Goal: Task Accomplishment & Management: Use online tool/utility

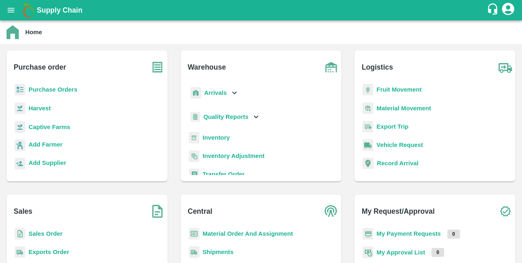
click at [42, 232] on b "Sales Order" at bounding box center [46, 234] width 34 height 7
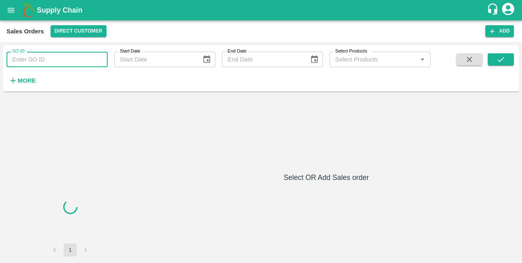
click at [49, 61] on input "SO ID" at bounding box center [57, 59] width 101 height 15
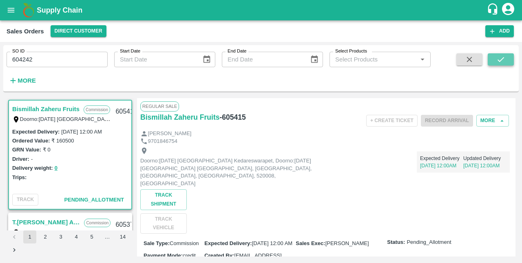
click at [501, 57] on icon "submit" at bounding box center [500, 59] width 9 height 9
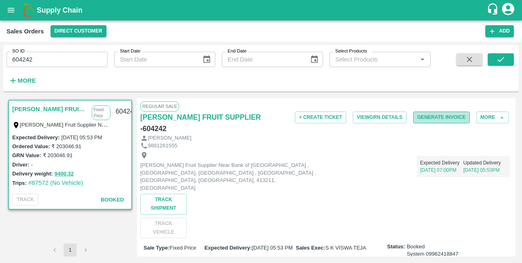
click at [415, 120] on button "Generate Invoice" at bounding box center [441, 118] width 57 height 12
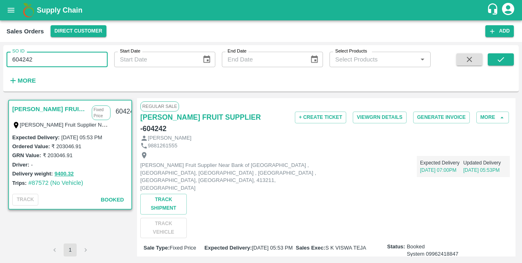
click at [46, 63] on input "604242" at bounding box center [57, 59] width 101 height 15
click at [506, 60] on button "submit" at bounding box center [501, 59] width 26 height 12
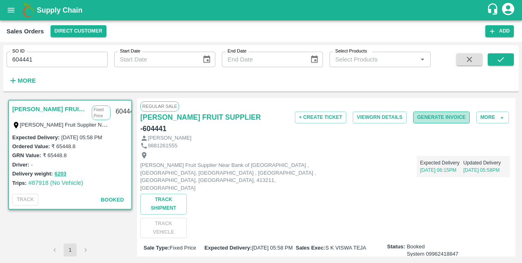
click at [444, 116] on button "Generate Invoice" at bounding box center [441, 118] width 57 height 12
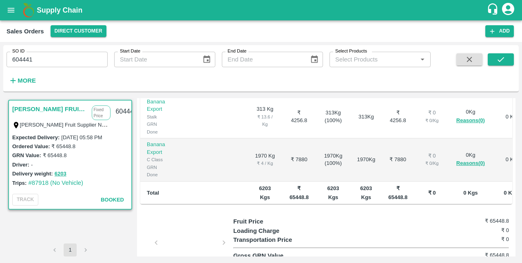
scroll to position [287, 0]
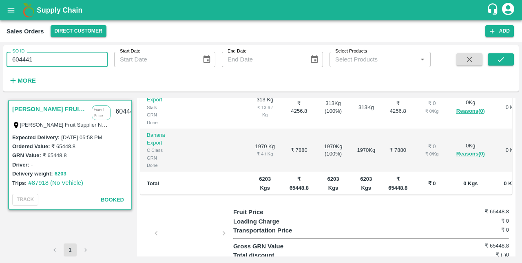
click at [41, 59] on input "604441" at bounding box center [57, 59] width 101 height 15
click at [495, 59] on button "submit" at bounding box center [501, 59] width 26 height 12
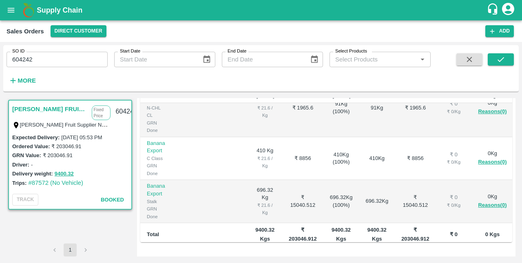
scroll to position [263, 0]
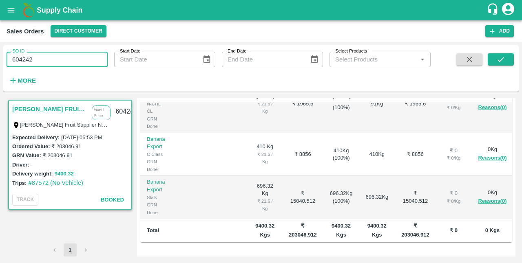
click at [72, 55] on input "604242" at bounding box center [57, 59] width 101 height 15
type input "604441"
click at [497, 58] on icon "submit" at bounding box center [500, 59] width 9 height 9
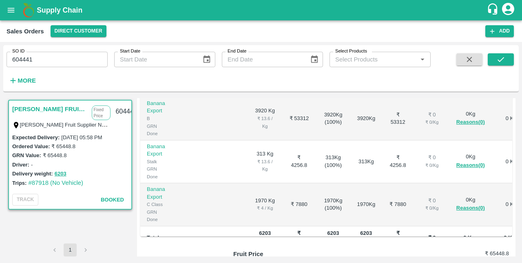
scroll to position [287, 0]
